Goal: Check status: Check status

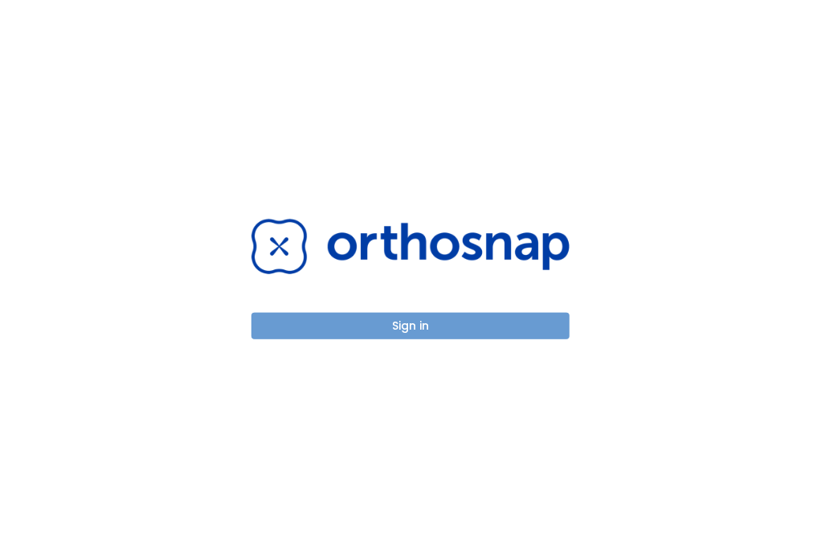
click at [271, 326] on button "Sign in" at bounding box center [411, 326] width 318 height 27
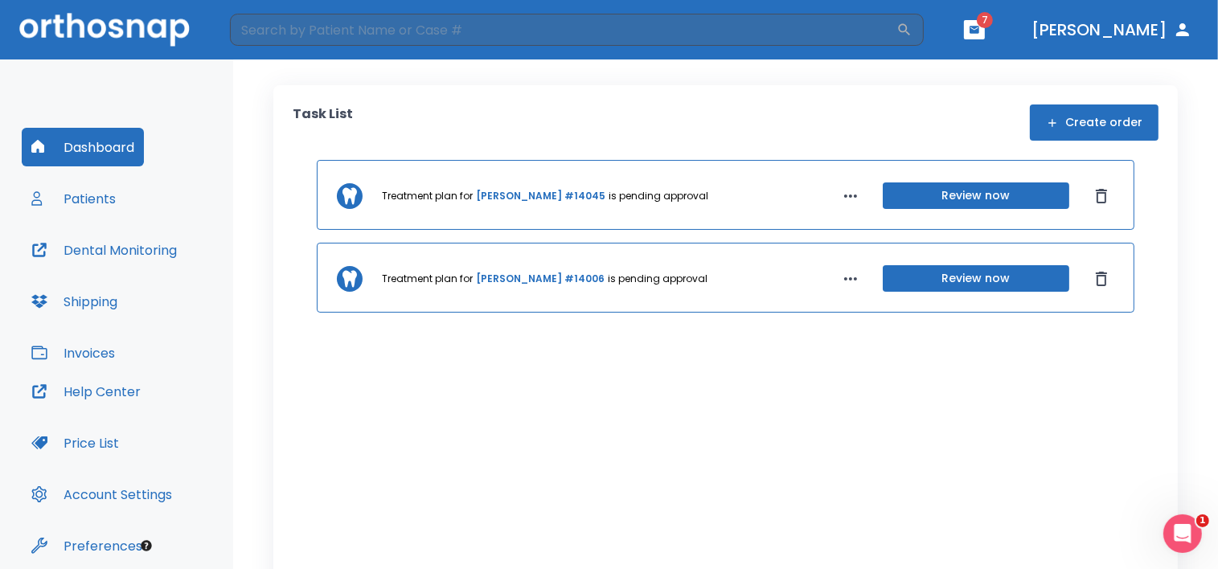
click at [821, 23] on header "​ 7 Dr. Chen" at bounding box center [609, 29] width 1218 height 59
click at [821, 27] on button "button" at bounding box center [974, 29] width 21 height 19
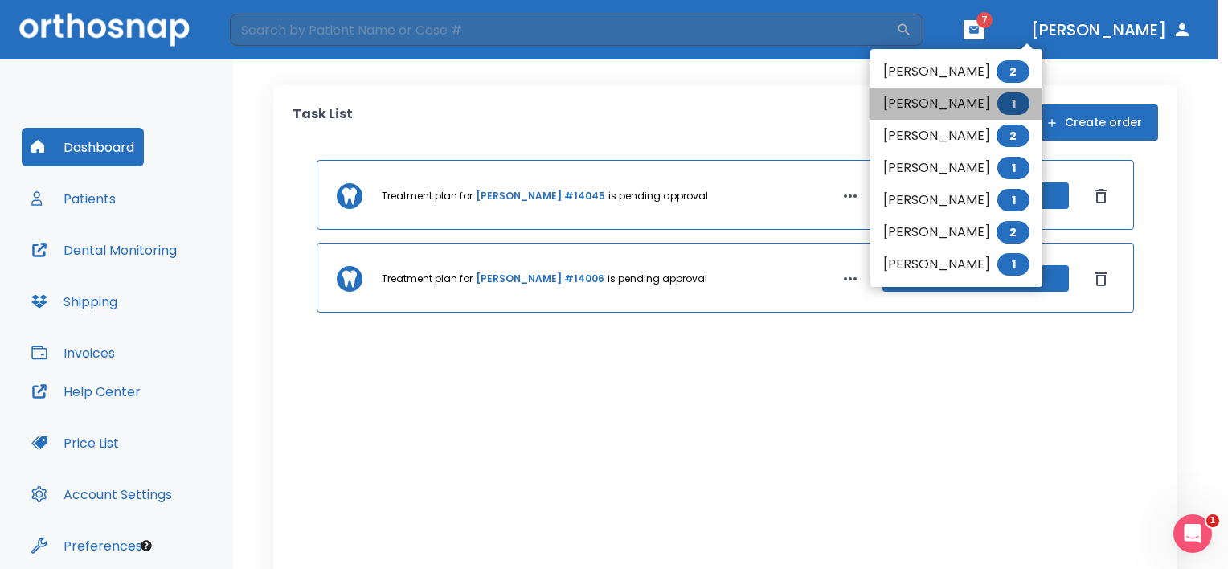
click at [821, 98] on li "Alayna Halbakken 1" at bounding box center [956, 104] width 172 height 32
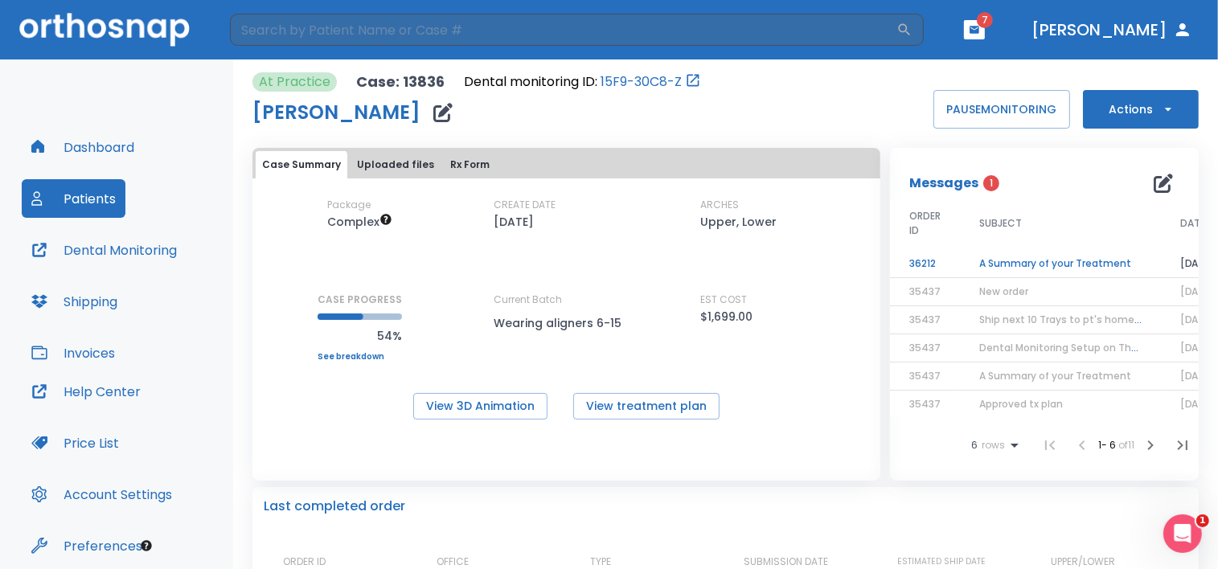
click at [821, 256] on td "A Summary of your Treatment" at bounding box center [1060, 264] width 201 height 28
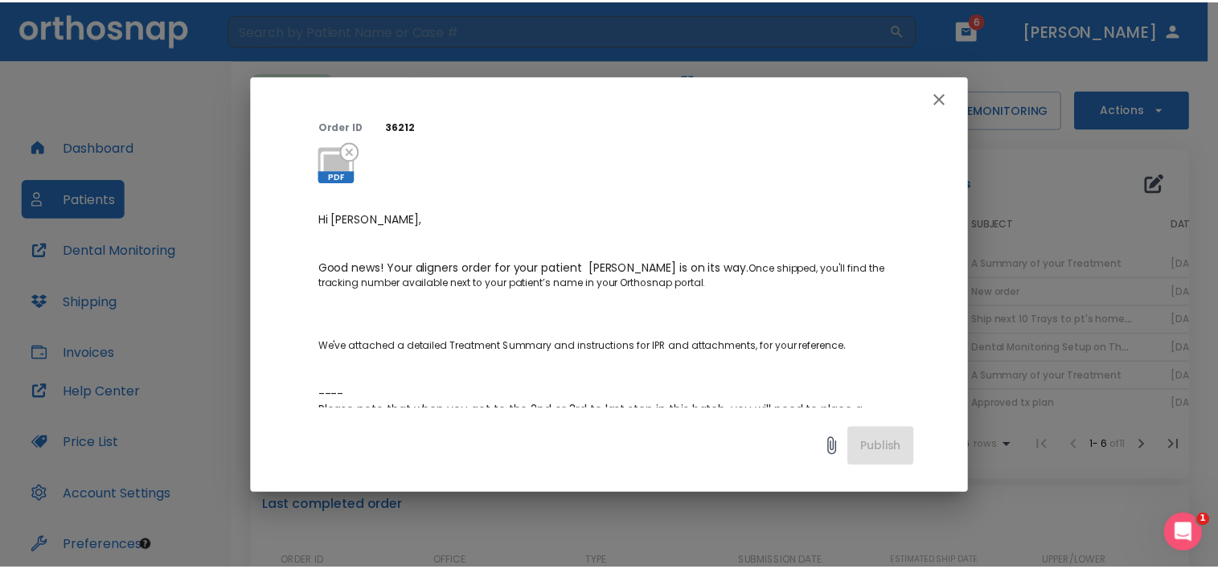
scroll to position [116, 0]
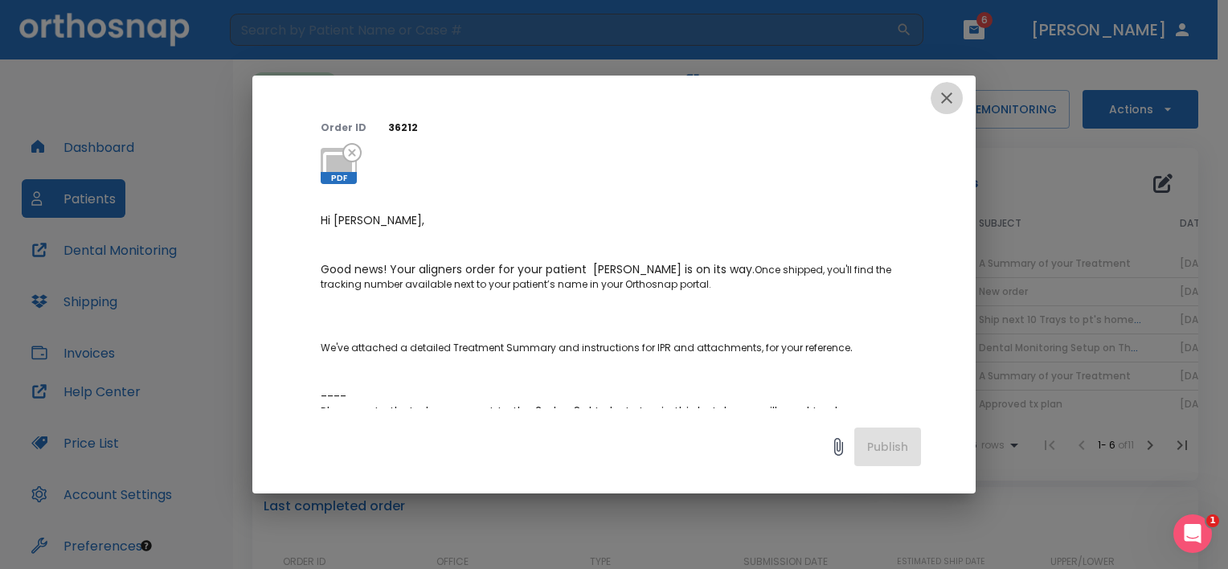
click at [821, 93] on icon "button" at bounding box center [946, 97] width 19 height 19
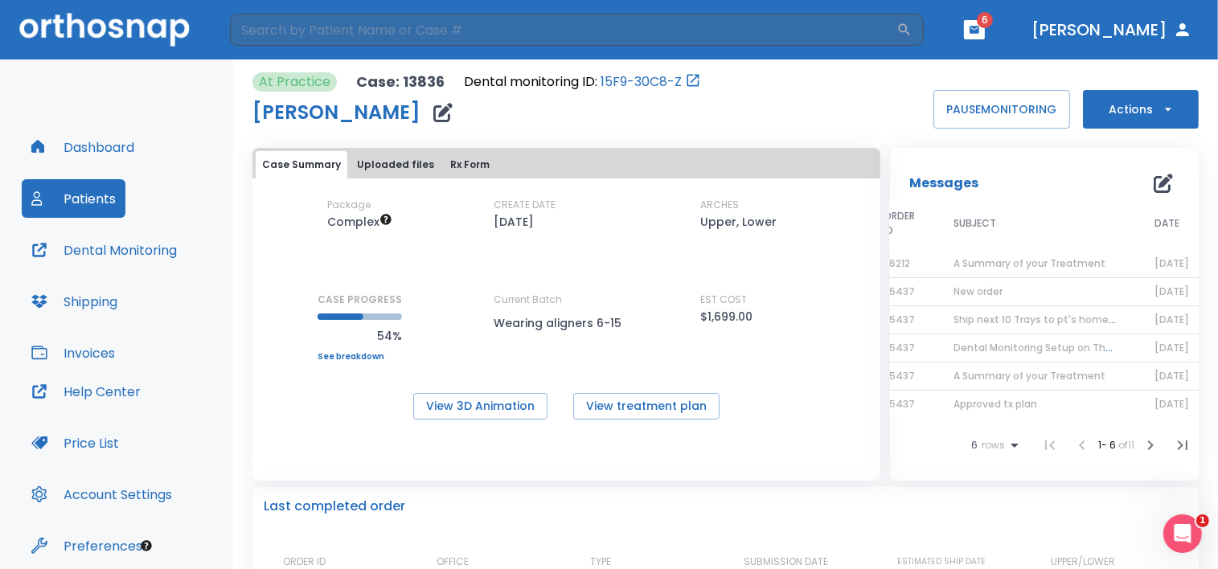
scroll to position [0, 60]
click at [821, 286] on td "New order" at bounding box center [1024, 292] width 201 height 28
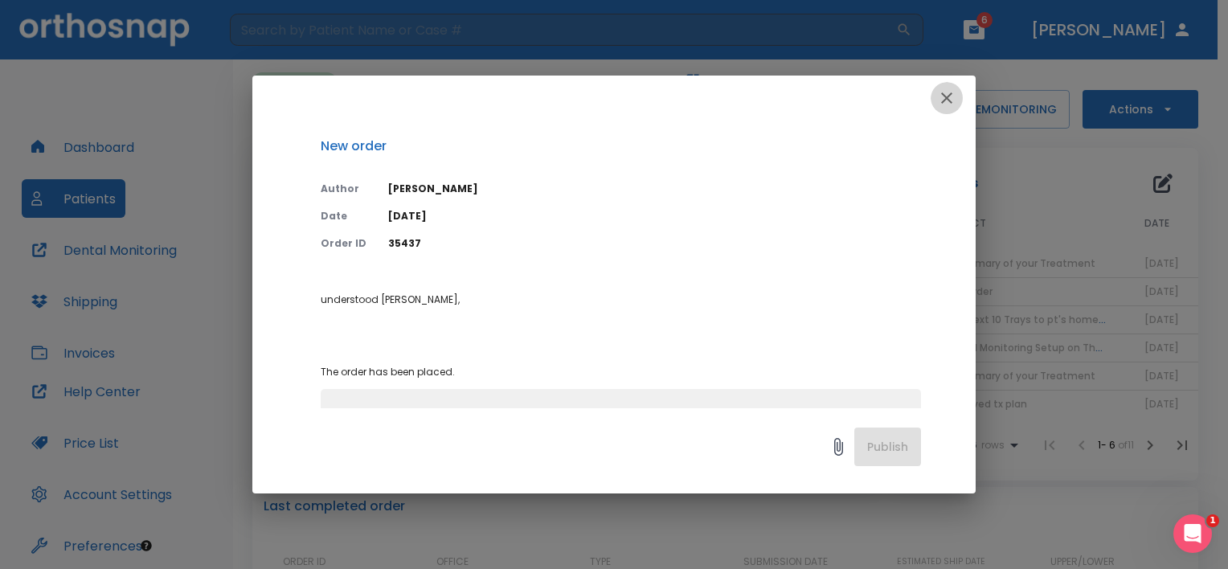
click at [821, 93] on icon "button" at bounding box center [946, 97] width 11 height 11
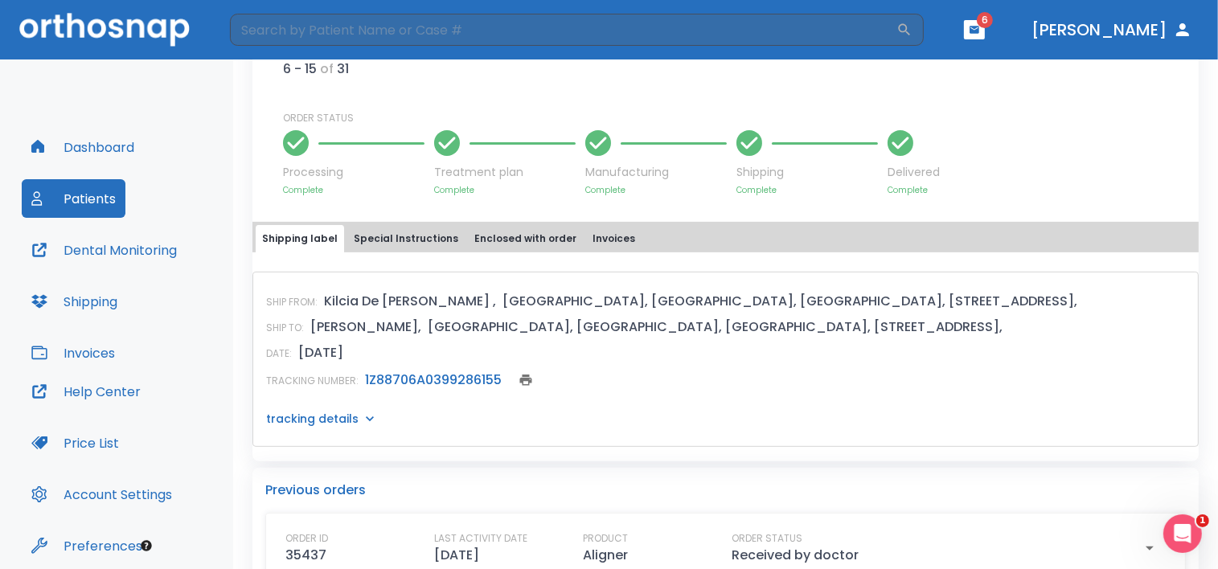
scroll to position [558, 0]
click at [370, 372] on link "1Z88706A0399286155" at bounding box center [433, 378] width 137 height 18
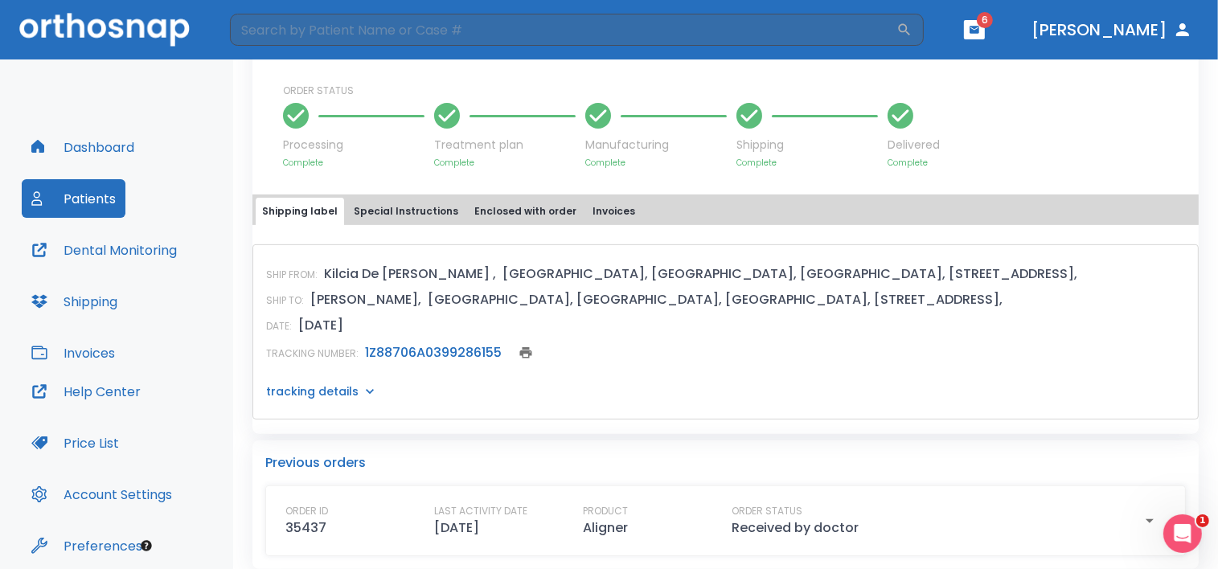
scroll to position [585, 0]
click at [363, 387] on icon at bounding box center [370, 390] width 16 height 16
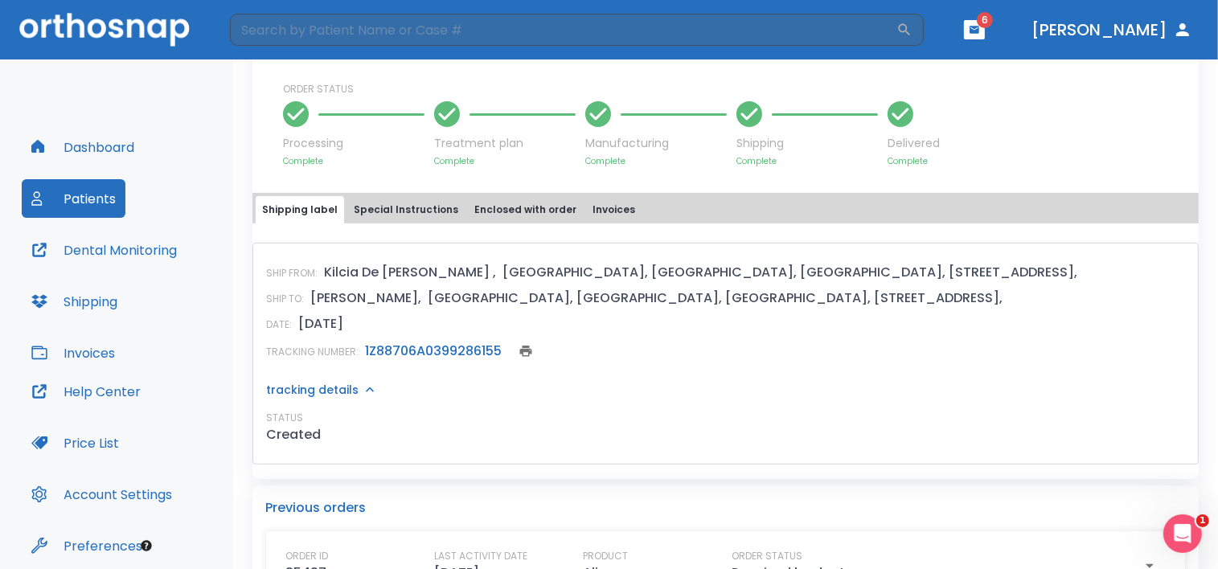
click at [363, 387] on icon at bounding box center [370, 390] width 16 height 16
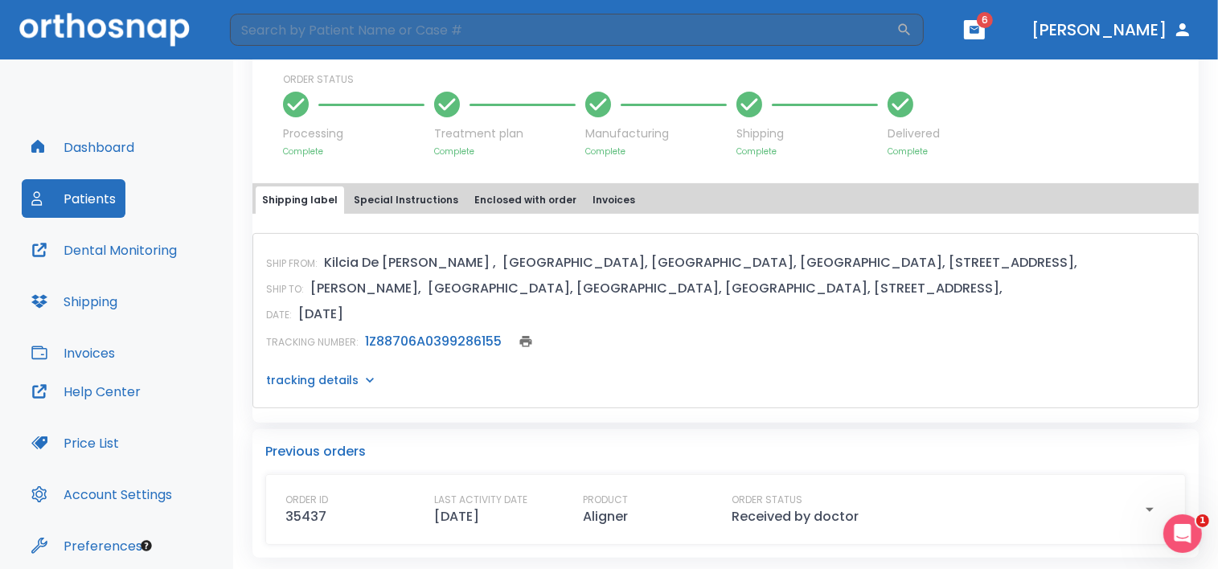
scroll to position [592, 0]
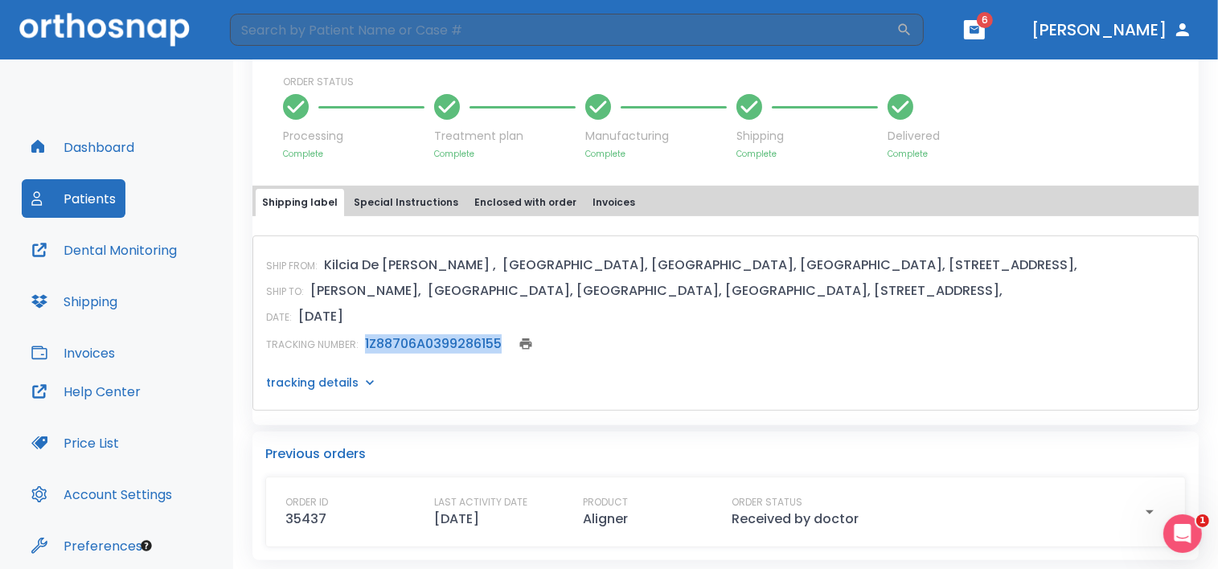
drag, startPoint x: 503, startPoint y: 342, endPoint x: 362, endPoint y: 338, distance: 140.7
click at [362, 338] on div "TRACKING NUMBER: 1Z88706A0399286155" at bounding box center [725, 344] width 919 height 23
drag, startPoint x: 362, startPoint y: 338, endPoint x: 398, endPoint y: 347, distance: 36.7
click at [398, 347] on link "1Z88706A0399286155" at bounding box center [433, 343] width 137 height 18
click at [821, 29] on icon "button" at bounding box center [974, 29] width 10 height 7
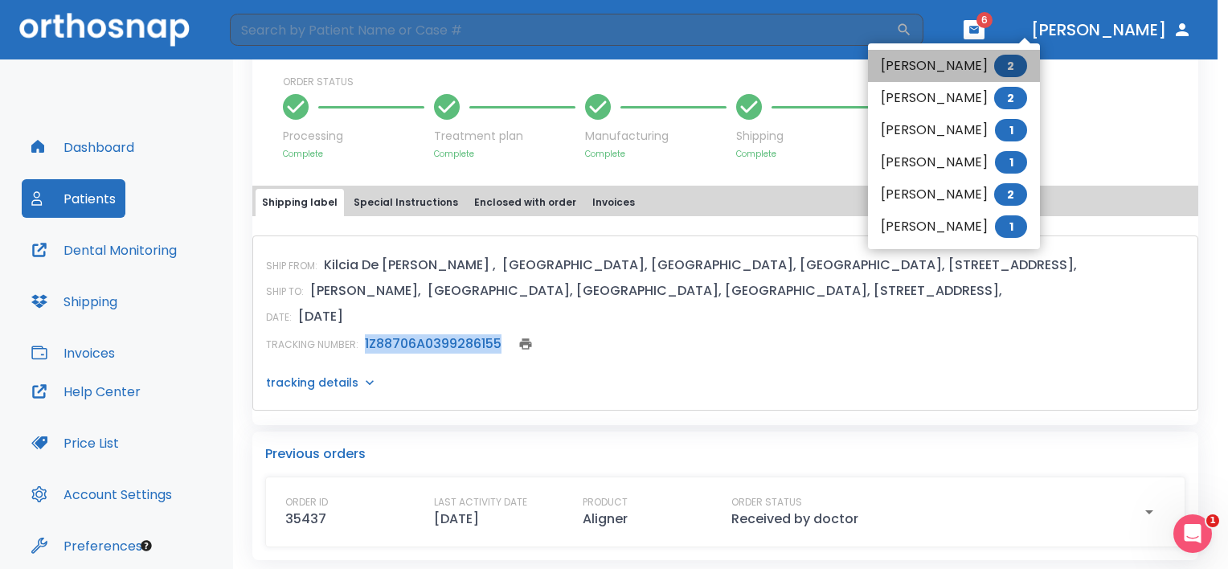
click at [821, 59] on li "Anna Phipps 2" at bounding box center [954, 66] width 172 height 32
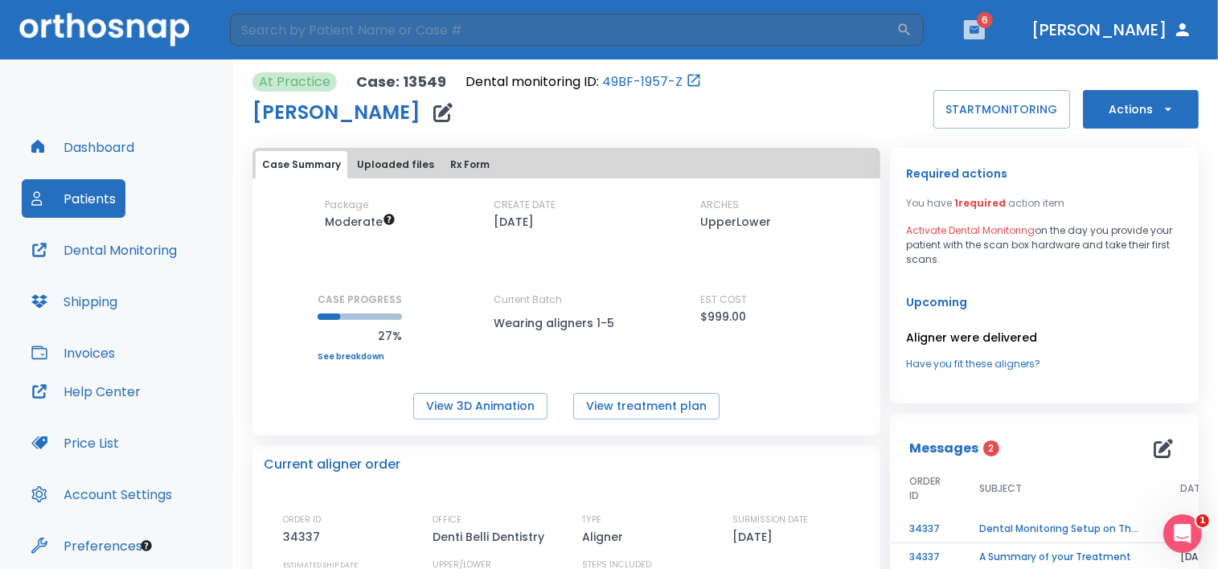
click at [821, 24] on icon "button" at bounding box center [974, 29] width 11 height 11
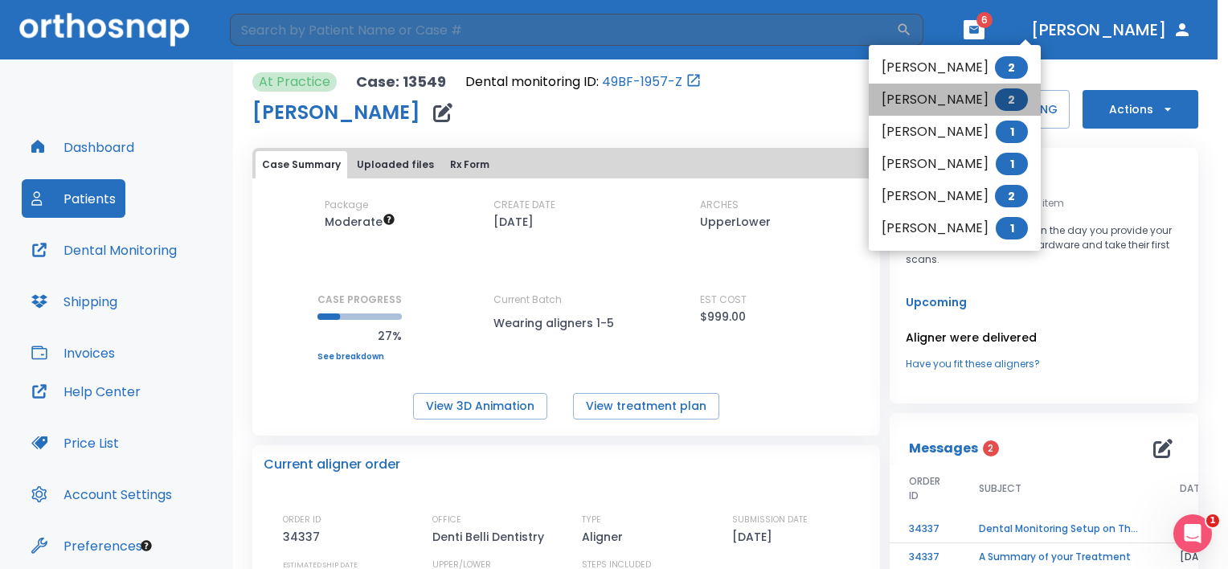
click at [821, 96] on li "Linh Trinh 2" at bounding box center [955, 100] width 172 height 32
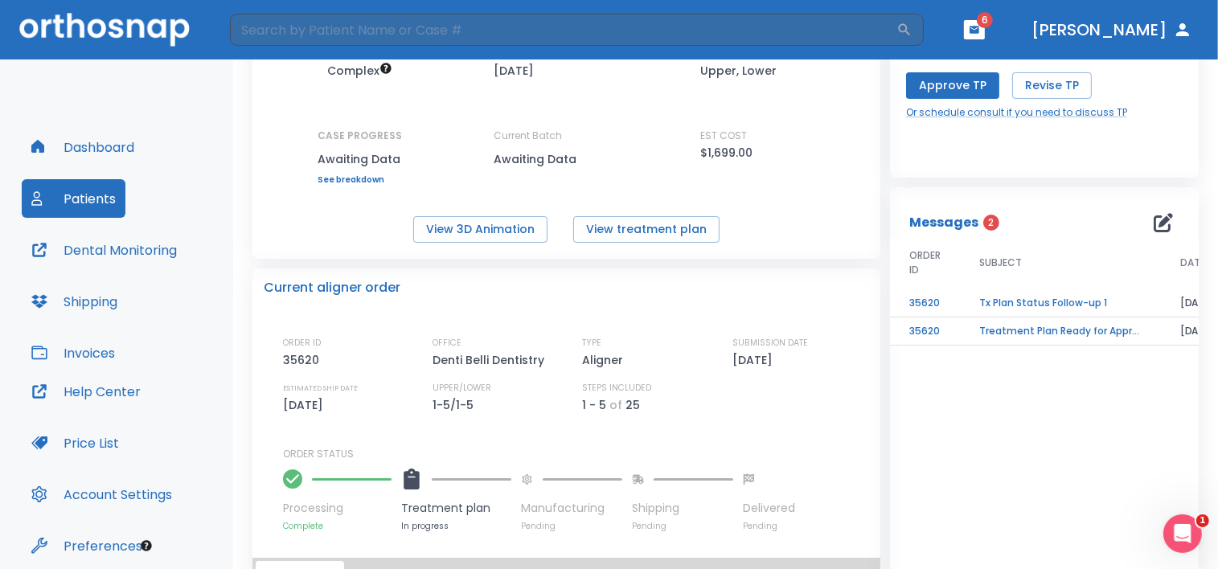
scroll to position [180, 0]
